Goal: Task Accomplishment & Management: Complete application form

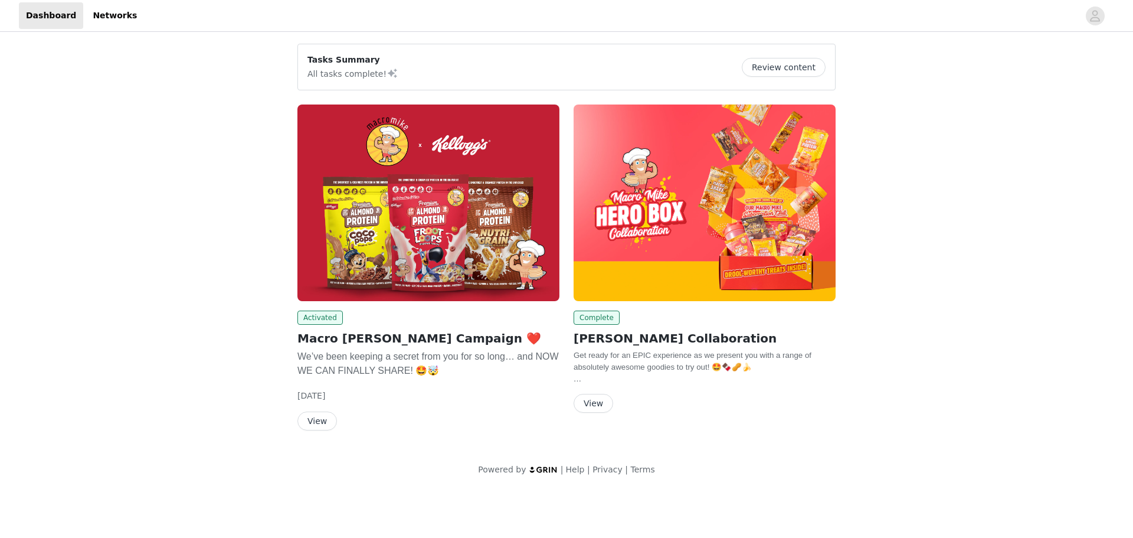
click at [323, 416] on button "View" at bounding box center [317, 420] width 40 height 19
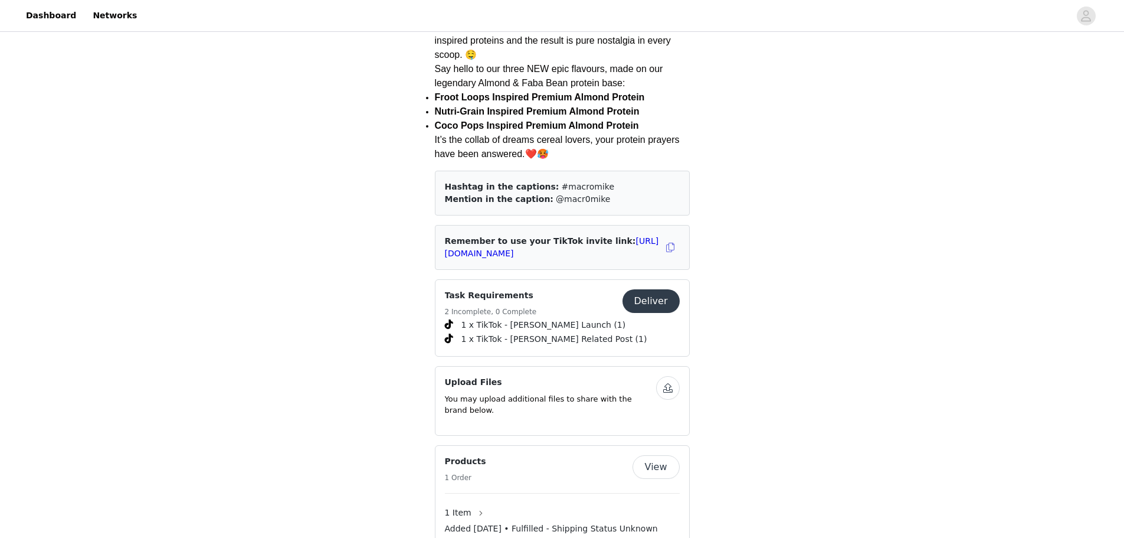
scroll to position [413, 0]
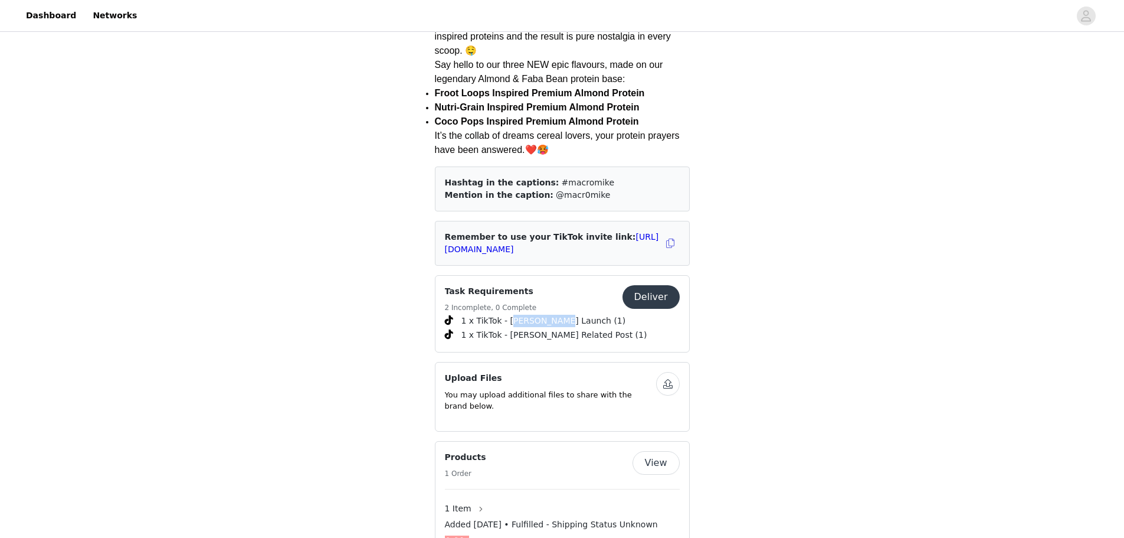
drag, startPoint x: 509, startPoint y: 289, endPoint x: 550, endPoint y: 289, distance: 40.7
click at [550, 315] on span "1 x TikTok - [PERSON_NAME] Launch (1)" at bounding box center [543, 321] width 165 height 12
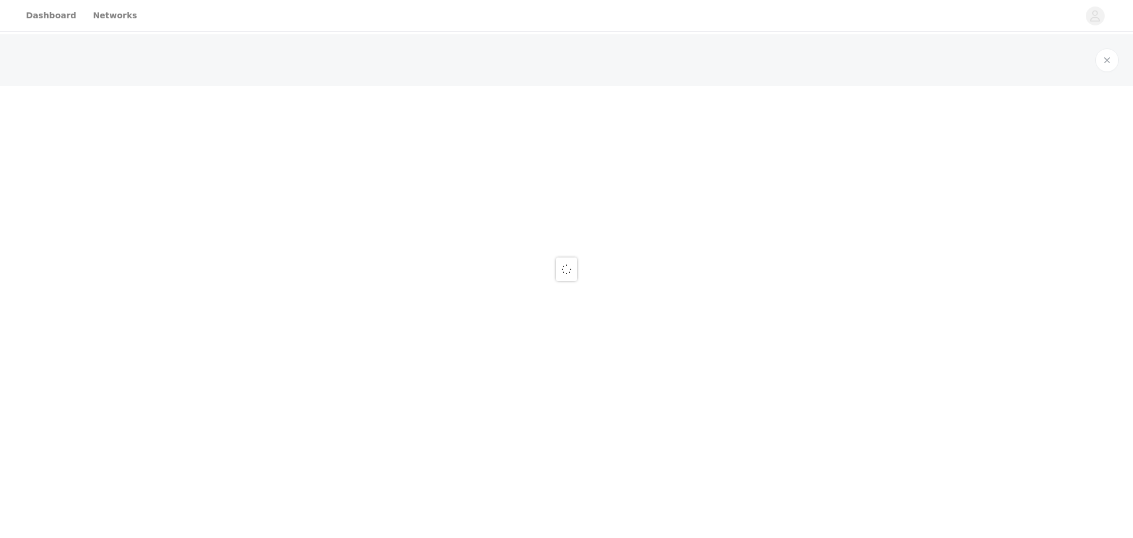
click at [550, 289] on div at bounding box center [566, 269] width 1133 height 538
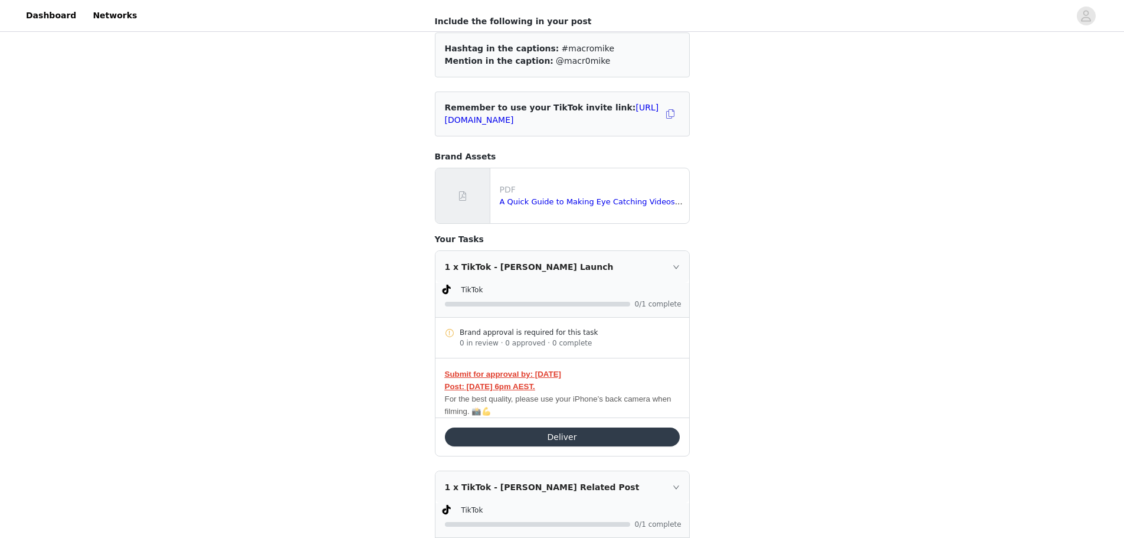
scroll to position [118, 0]
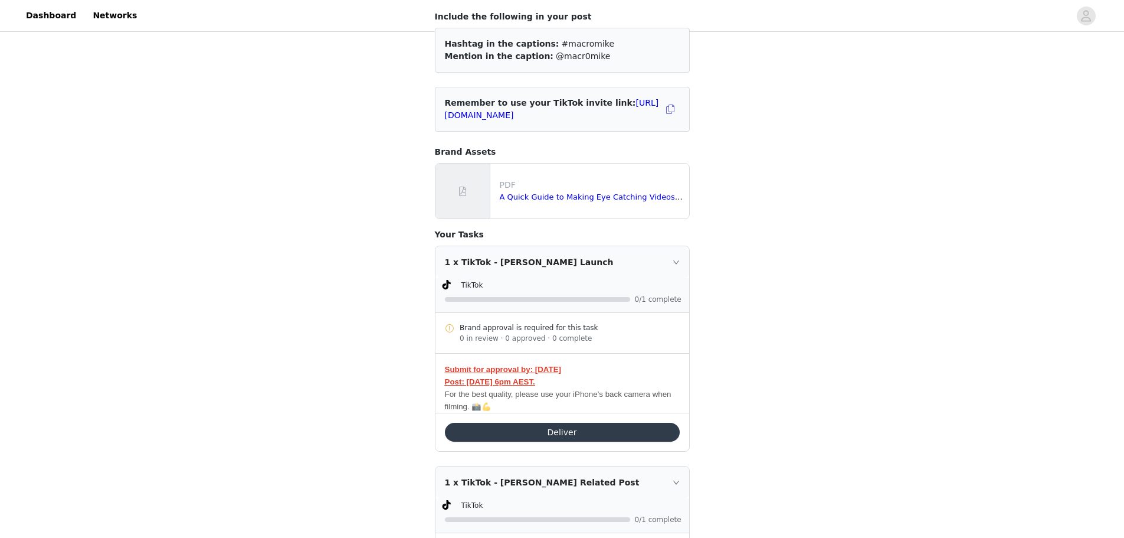
drag, startPoint x: 477, startPoint y: 329, endPoint x: 549, endPoint y: 327, distance: 71.4
click at [549, 327] on div "Brand approval is required for this task" at bounding box center [570, 327] width 220 height 11
drag, startPoint x: 475, startPoint y: 339, endPoint x: 549, endPoint y: 339, distance: 74.3
click at [549, 339] on div "0 in review · 0 approved · 0 complete" at bounding box center [570, 338] width 220 height 11
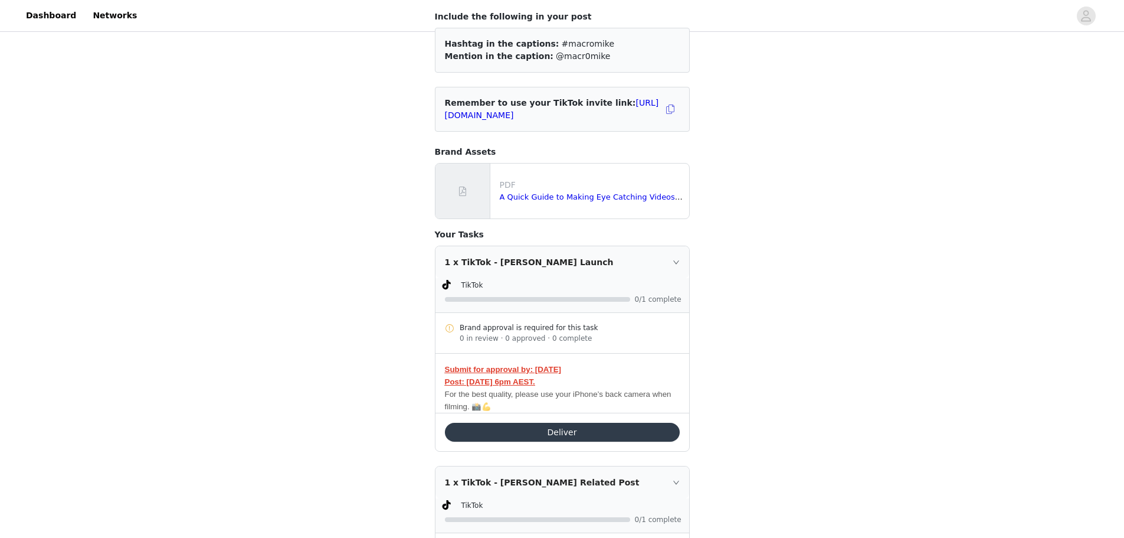
click at [549, 339] on div "0 in review · 0 approved · 0 complete" at bounding box center [570, 338] width 220 height 11
click at [524, 437] on button "Deliver" at bounding box center [562, 431] width 235 height 19
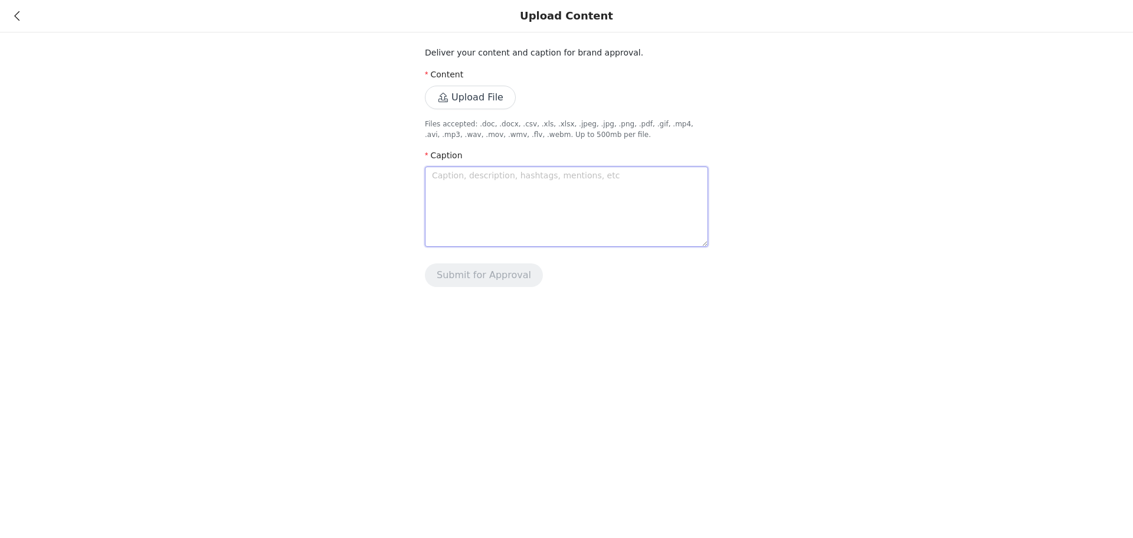
click at [469, 189] on textarea at bounding box center [566, 206] width 283 height 80
click at [439, 192] on textarea at bounding box center [566, 206] width 283 height 80
paste textarea "Breakfast, snack, or post-workout… this one works any time of day 🌞 Tried the n…"
type textarea "Breakfast, snack, or post-workout… this one works any time of day 🌞 Tried the n…"
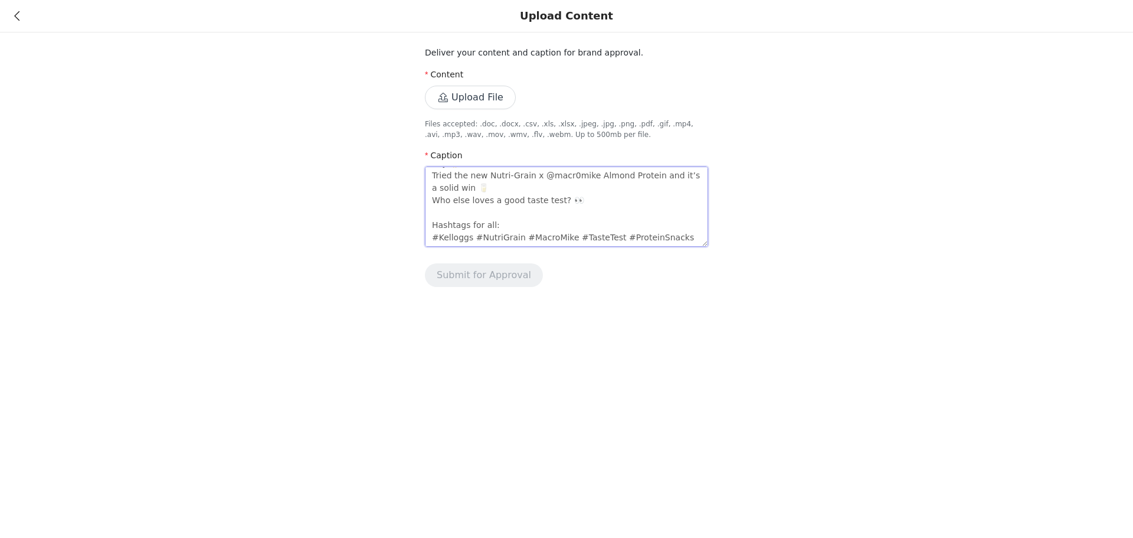
drag, startPoint x: 504, startPoint y: 212, endPoint x: 397, endPoint y: 214, distance: 106.8
click at [397, 214] on div "Deliver your content and caption for brand approval. Content Upload File Files …" at bounding box center [566, 150] width 1133 height 301
type textarea "Breakfast, snack, or post-workout… this one works any time of day 🌞 Tried the n…"
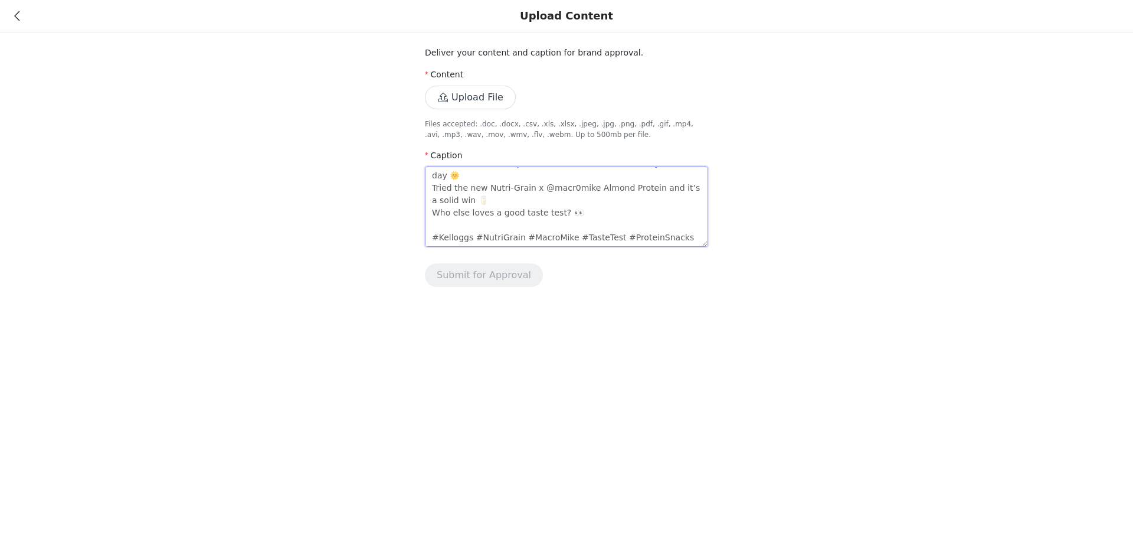
click at [580, 196] on textarea "Breakfast, snack, or post-workout… this one works any time of day 🌞 Tried the n…" at bounding box center [566, 206] width 283 height 80
type textarea "Breakfast, snack, or post-workout… this one works any time of day 🌞 Tried the n…"
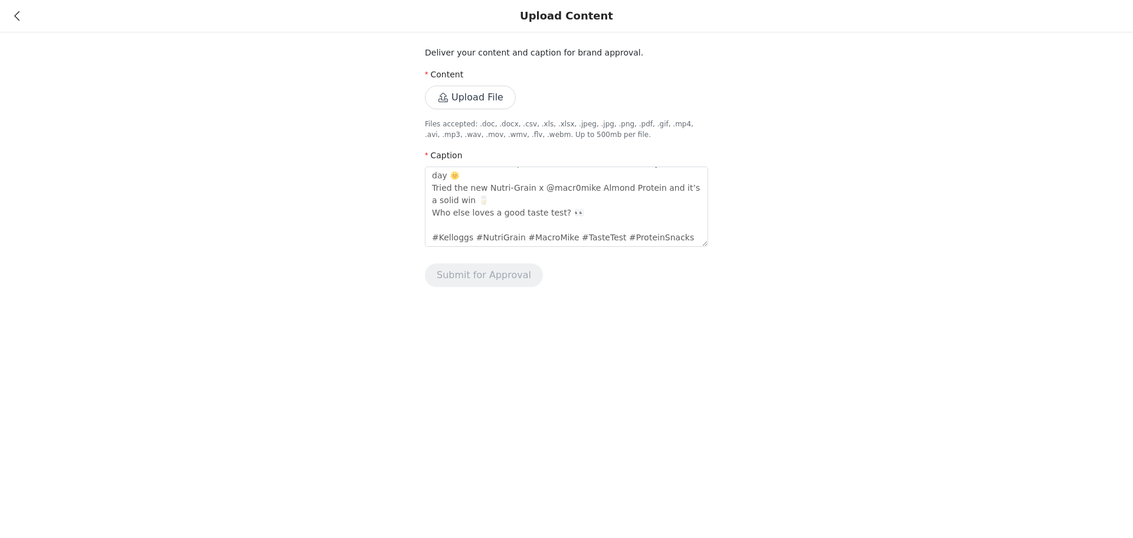
click at [341, 319] on div "Upload Content Deliver your content and caption for brand approval. Content Upl…" at bounding box center [566, 269] width 1133 height 538
click at [461, 95] on button "Upload File" at bounding box center [470, 98] width 91 height 24
click at [444, 91] on button "Upload File" at bounding box center [470, 98] width 91 height 24
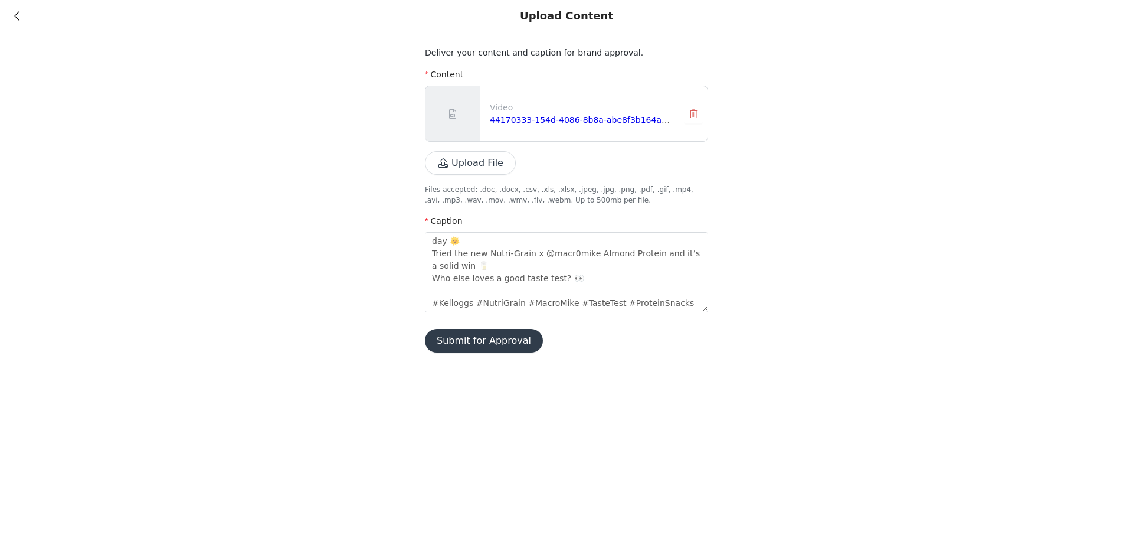
click at [466, 335] on button "Submit for Approval" at bounding box center [484, 341] width 118 height 24
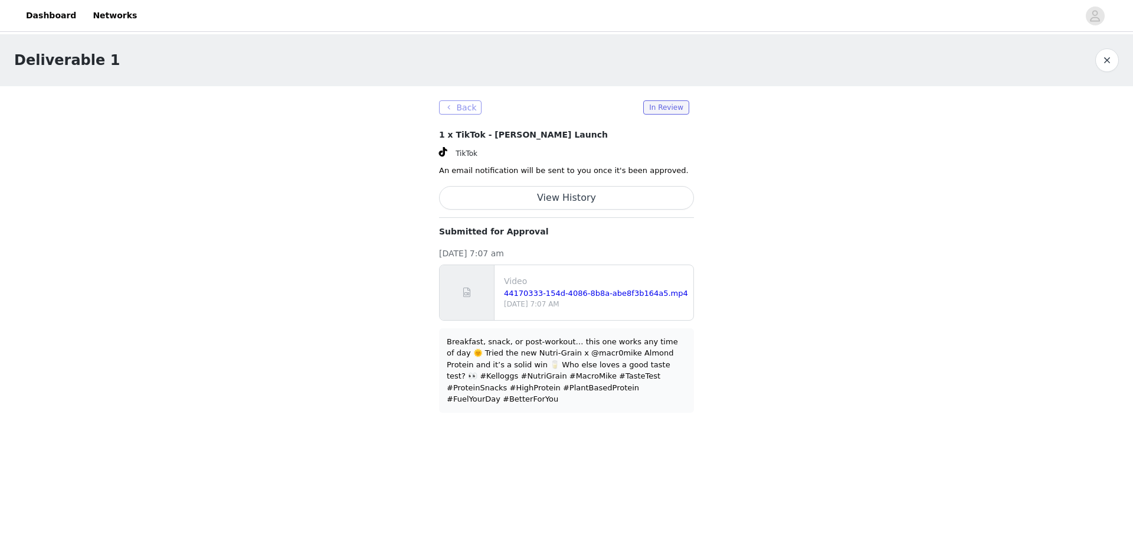
click at [454, 104] on button "Back" at bounding box center [460, 107] width 42 height 14
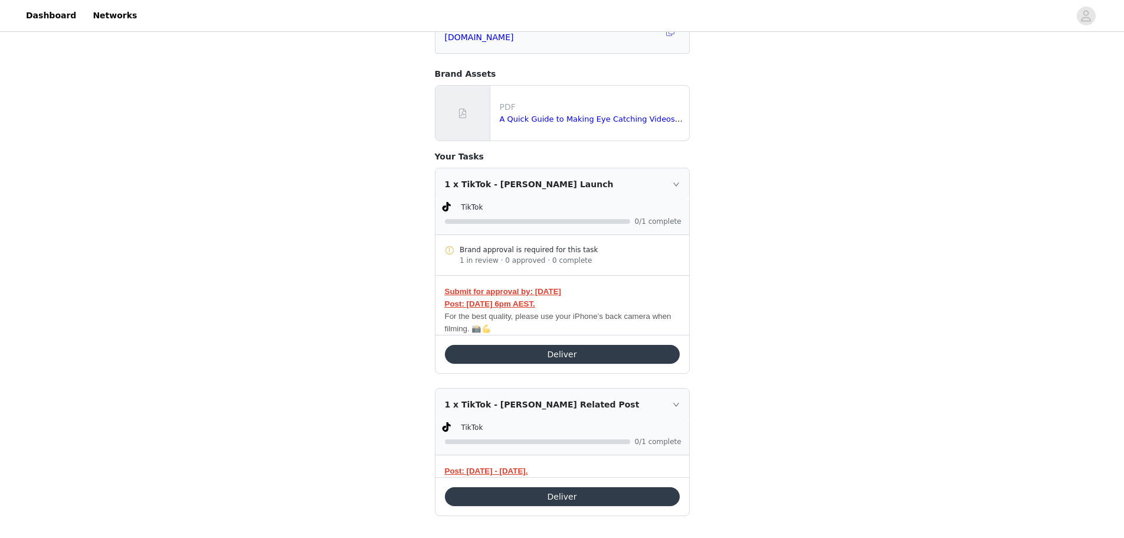
scroll to position [205, 0]
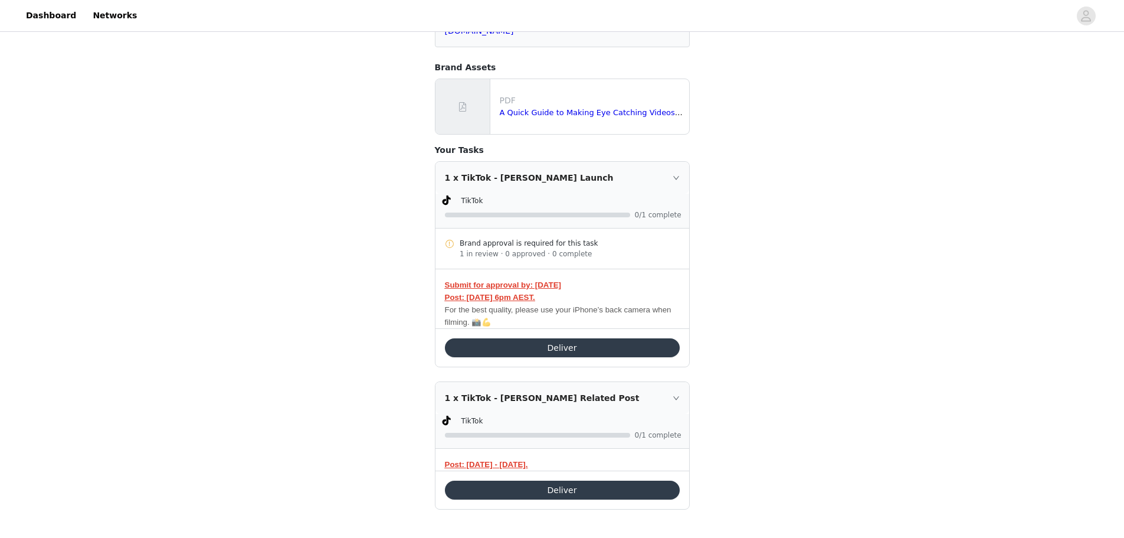
click at [388, 475] on div "Task Requirements Back Include the following in your post Hashtag in the captio…" at bounding box center [562, 185] width 1124 height 706
